Goal: Task Accomplishment & Management: Complete application form

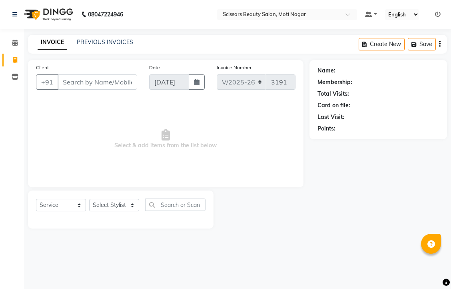
select select "7057"
select select "service"
click at [82, 90] on input "Client" at bounding box center [98, 81] width 80 height 15
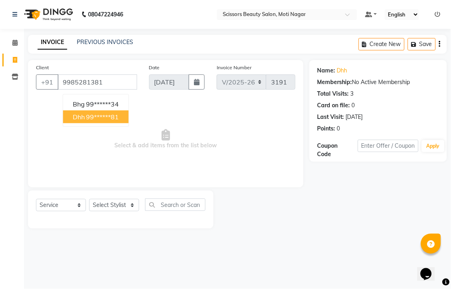
click at [81, 121] on span "dhh" at bounding box center [79, 117] width 12 height 8
type input "99******81"
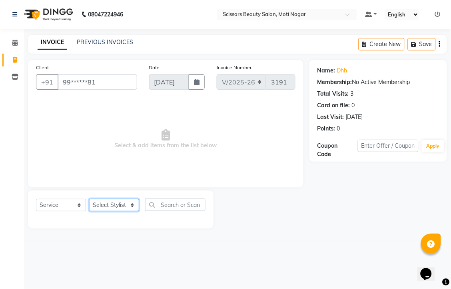
click at [133, 211] on select "Select Stylist Arman [PERSON_NAME] [PERSON_NAME] [PERSON_NAME] Sir Staff" at bounding box center [114, 205] width 50 height 12
select select "89632"
click at [92, 211] on select "Select Stylist Arman [PERSON_NAME] [PERSON_NAME] [PERSON_NAME] Sir Staff" at bounding box center [114, 205] width 50 height 12
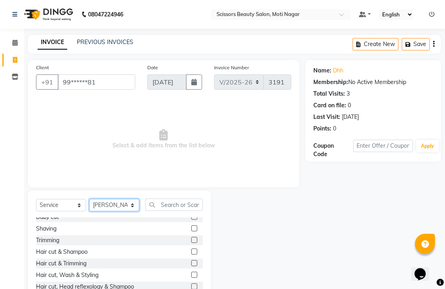
scroll to position [44, 0]
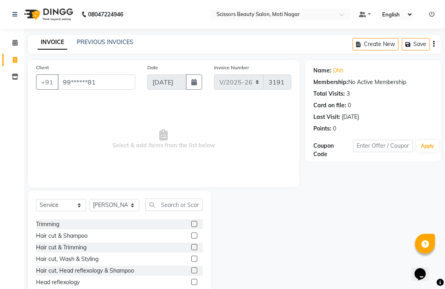
click at [191, 250] on label at bounding box center [194, 247] width 6 height 6
click at [191, 250] on input "checkbox" at bounding box center [193, 247] width 5 height 5
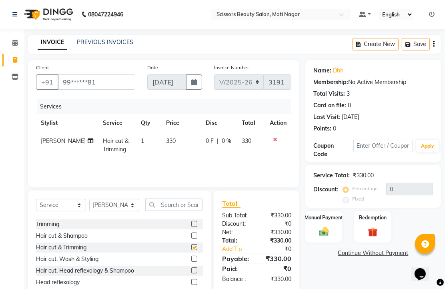
checkbox input "false"
click at [118, 211] on select "Select Stylist Arman [PERSON_NAME] [PERSON_NAME] [PERSON_NAME] Sir Staff" at bounding box center [114, 205] width 50 height 12
select select "78710"
click at [92, 211] on select "Select Stylist Arman [PERSON_NAME] [PERSON_NAME] [PERSON_NAME] Sir Staff" at bounding box center [114, 205] width 50 height 12
click at [162, 211] on input "text" at bounding box center [174, 204] width 58 height 12
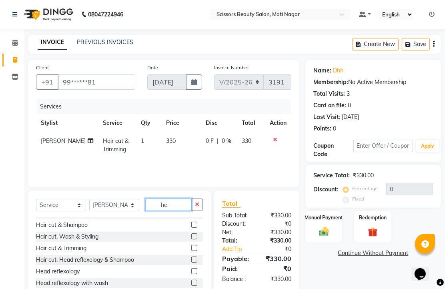
scroll to position [0, 0]
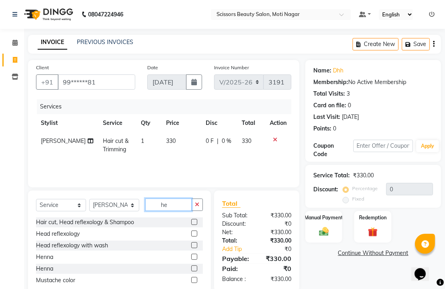
type input "he"
click at [191, 236] on label at bounding box center [194, 233] width 6 height 6
click at [191, 236] on input "checkbox" at bounding box center [193, 233] width 5 height 5
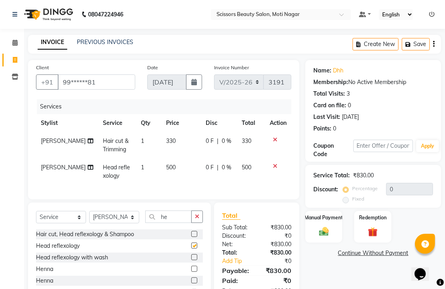
checkbox input "false"
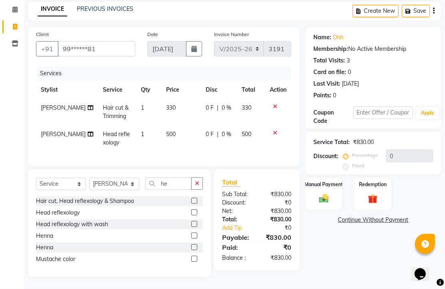
scroll to position [92, 0]
click at [321, 192] on img at bounding box center [324, 198] width 16 height 12
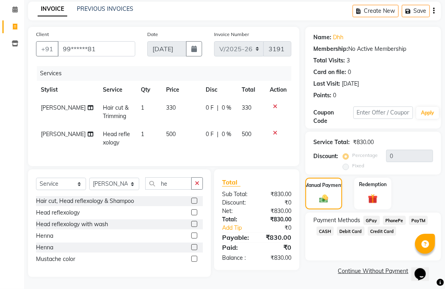
click at [397, 226] on span "Credit Card" at bounding box center [382, 230] width 29 height 9
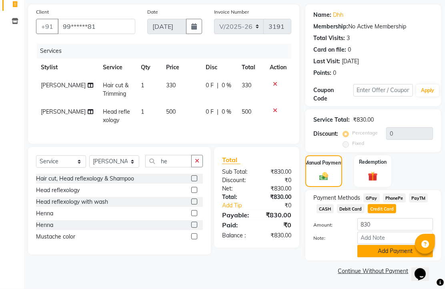
click at [395, 245] on button "Add Payment" at bounding box center [395, 251] width 76 height 12
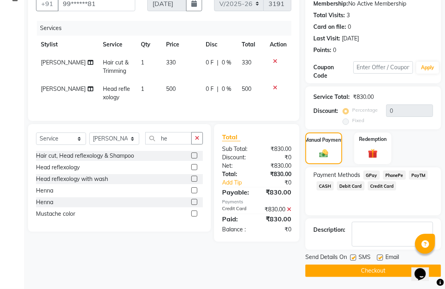
scroll to position [122, 0]
click at [381, 255] on label at bounding box center [380, 258] width 6 height 6
click at [381, 255] on input "checkbox" at bounding box center [379, 257] width 5 height 5
checkbox input "false"
click at [385, 271] on button "Checkout" at bounding box center [373, 271] width 136 height 12
